Goal: Find specific page/section: Find specific page/section

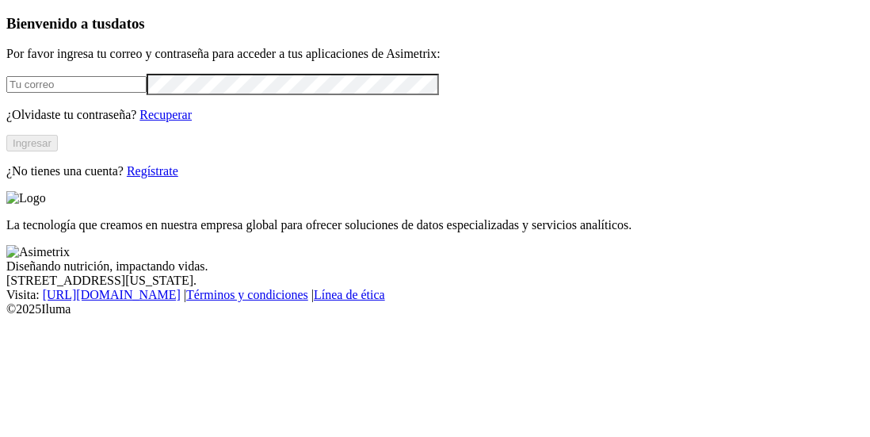
type input "cesar.quintero@premexcorp.com"
click at [58, 151] on button "Ingresar" at bounding box center [31, 143] width 51 height 17
